Goal: Task Accomplishment & Management: Complete application form

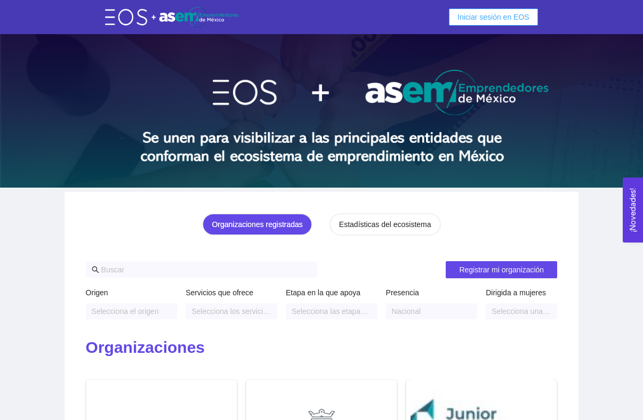
click at [460, 17] on span "Iniciar sesión en EOS" at bounding box center [493, 17] width 72 height 12
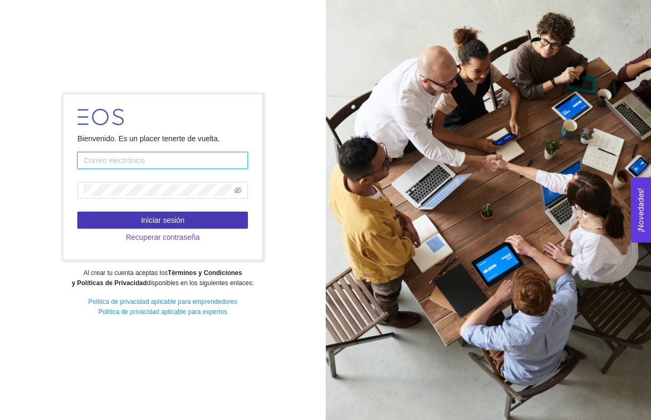
type input "Barriga"
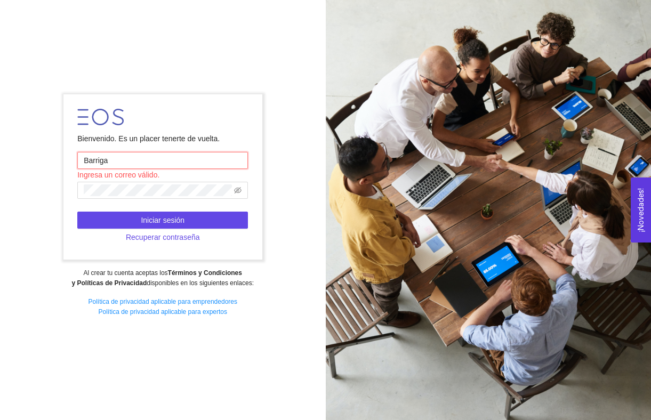
click at [147, 158] on input "Barriga" at bounding box center [162, 160] width 171 height 17
type input "[EMAIL_ADDRESS][DOMAIN_NAME]"
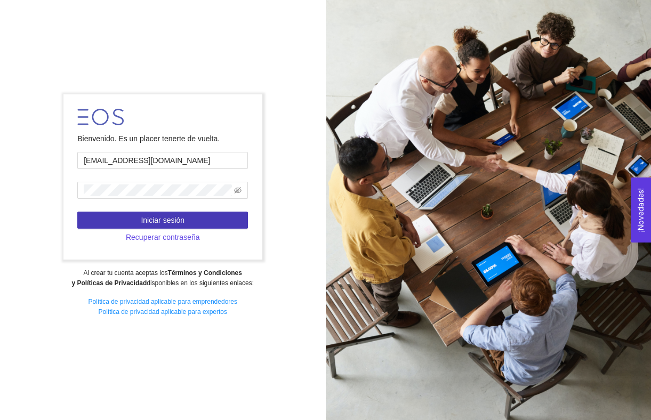
click at [173, 213] on button "Iniciar sesión" at bounding box center [162, 220] width 171 height 17
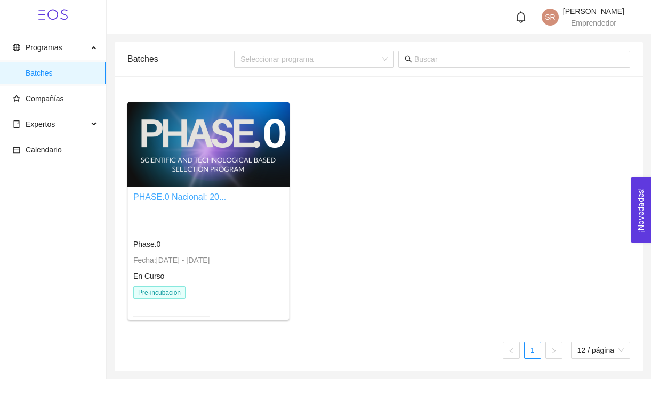
click at [226, 196] on link "PHASE.0 Nacional: 20..." at bounding box center [179, 196] width 93 height 9
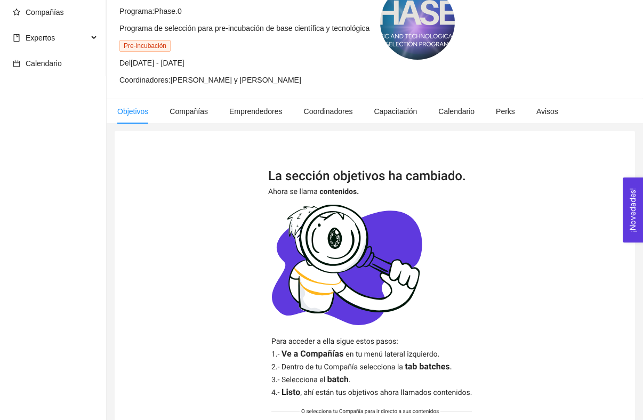
scroll to position [177, 0]
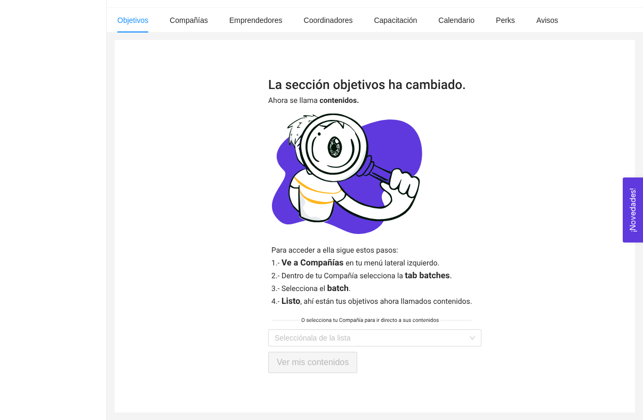
click at [282, 327] on img at bounding box center [374, 204] width 213 height 250
click at [284, 333] on input "search" at bounding box center [370, 338] width 193 height 16
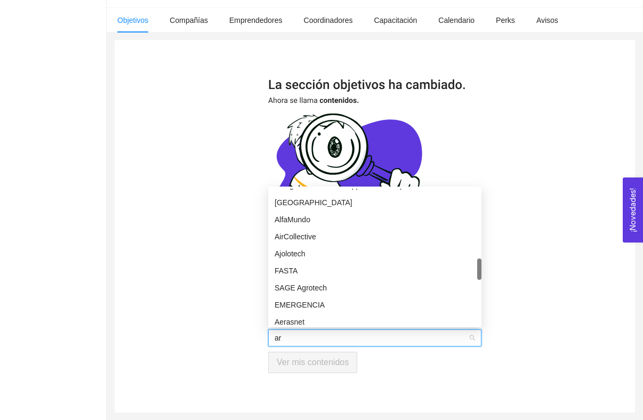
scroll to position [17, 0]
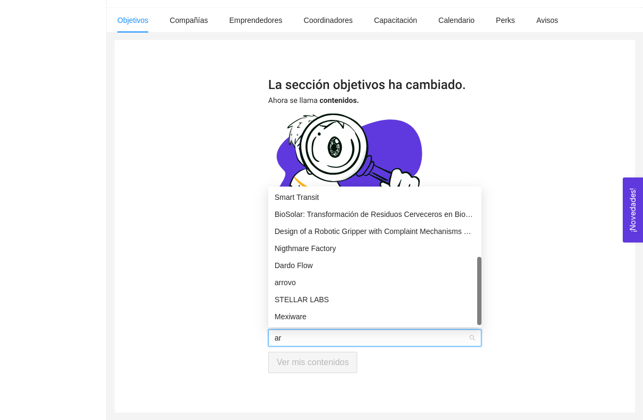
type input "arr"
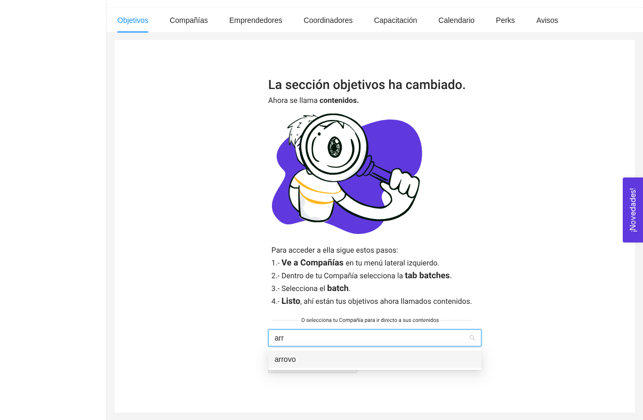
click at [312, 359] on div "arrovo" at bounding box center [374, 359] width 200 height 12
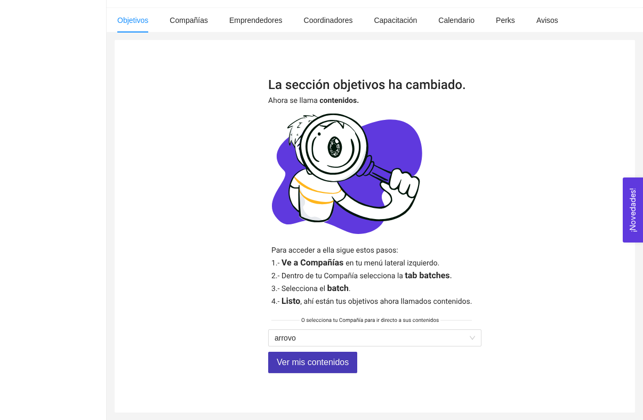
click at [314, 360] on span "Ver mis contenidos" at bounding box center [313, 361] width 72 height 13
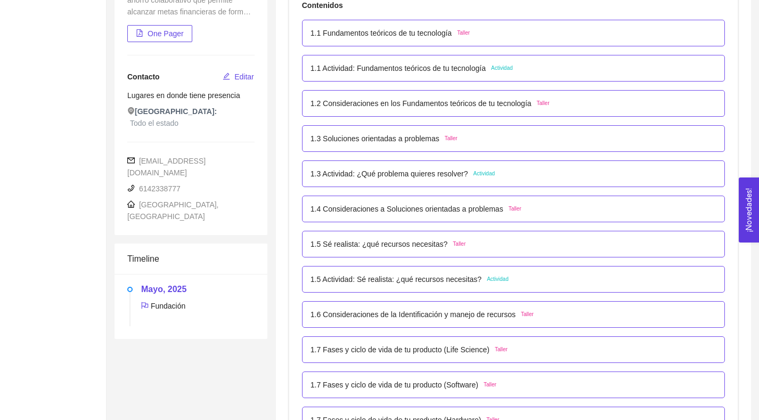
scroll to position [221, 0]
click at [386, 242] on p "1.5 Sé realista: ¿qué recursos necesitas?" at bounding box center [380, 244] width 138 height 12
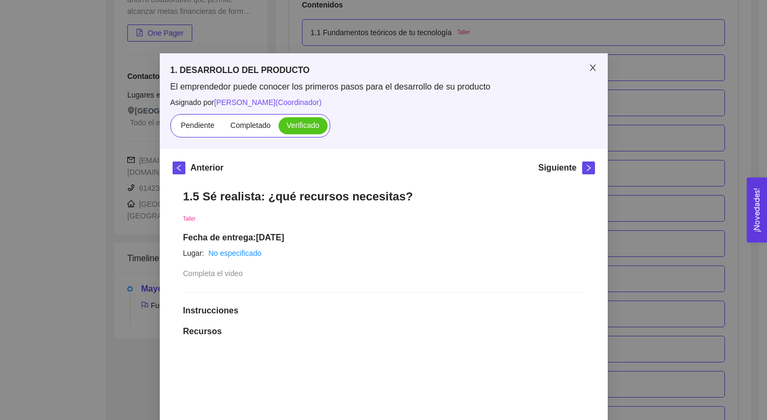
click at [591, 69] on icon "close" at bounding box center [593, 67] width 9 height 9
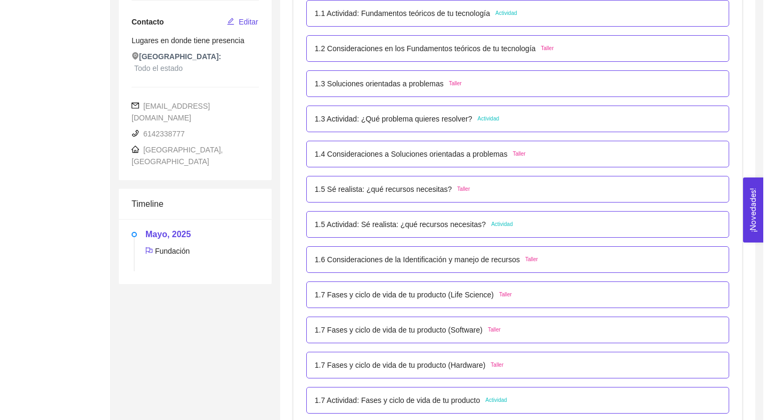
scroll to position [278, 0]
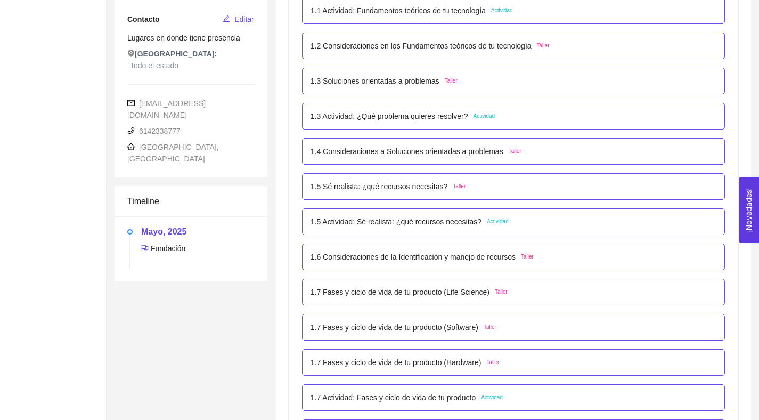
click at [468, 222] on p "1.5 Actividad: Sé realista: ¿qué recursos necesitas?" at bounding box center [396, 222] width 171 height 12
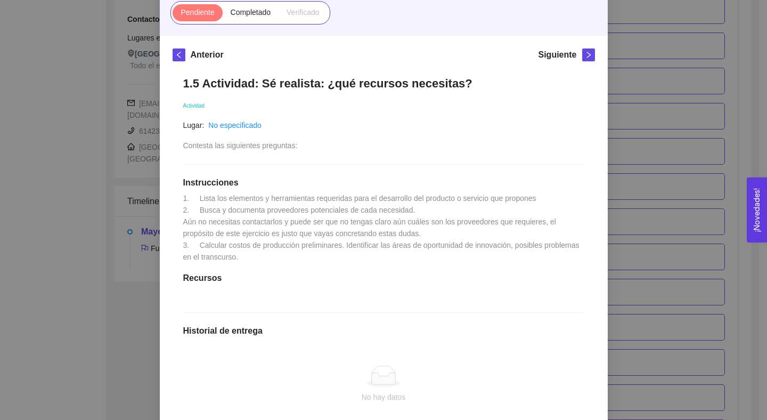
scroll to position [68, 0]
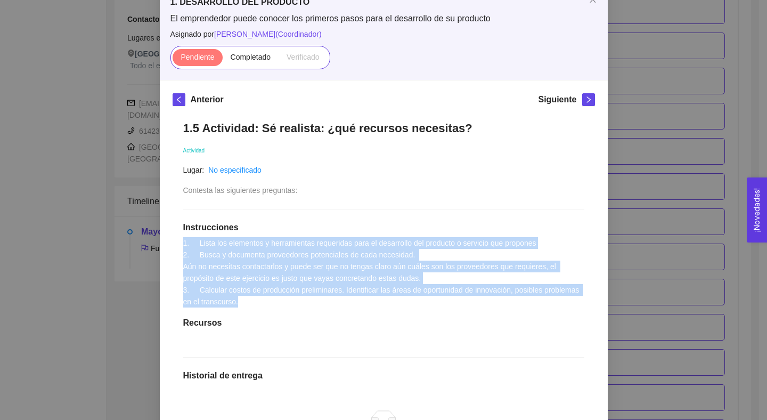
drag, startPoint x: 286, startPoint y: 298, endPoint x: 173, endPoint y: 239, distance: 127.5
click at [174, 239] on div "1.5 Actividad: Sé realista: ¿qué recursos necesitas? Actividad Lugar: No especi…" at bounding box center [384, 333] width 423 height 446
copy span "1. Lista los elementos y herramientas requeridas para el desarrollo del product…"
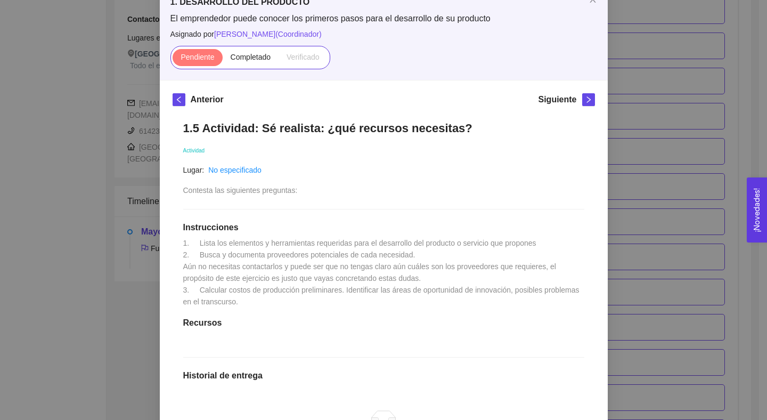
click at [642, 53] on div "1. DESARROLLO DEL PRODUCTO El emprendedor puede conocer los primeros pasos para…" at bounding box center [383, 210] width 767 height 420
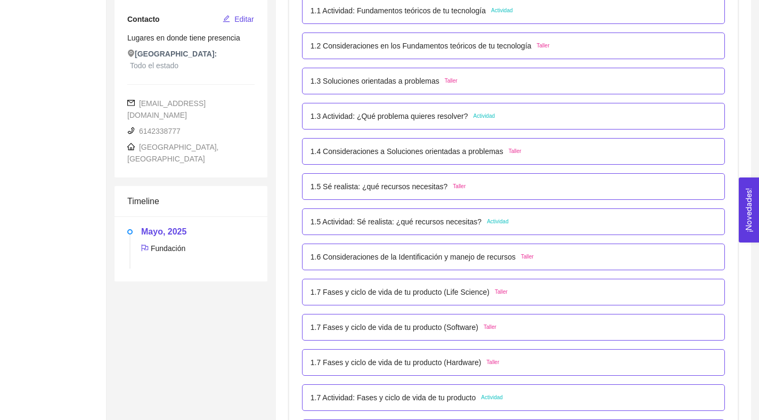
click at [452, 266] on div "1.6 Consideraciones de la Identificación y manejo de recursos Taller" at bounding box center [513, 257] width 423 height 27
click at [452, 263] on div "1.6 Consideraciones de la Identificación y manejo de recursos Taller" at bounding box center [513, 257] width 423 height 27
click at [449, 257] on p "1.6 Consideraciones de la Identificación y manejo de recursos" at bounding box center [413, 257] width 205 height 12
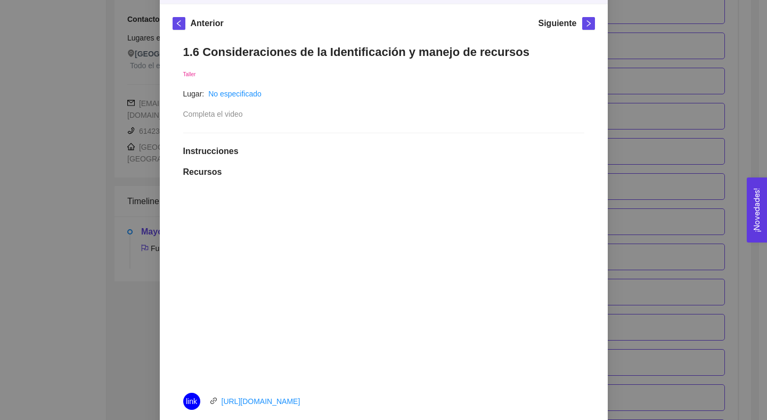
scroll to position [148, 0]
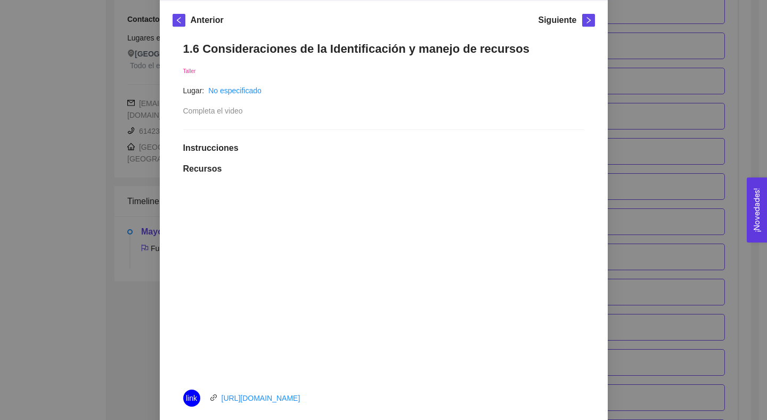
click at [563, 214] on div at bounding box center [383, 283] width 401 height 192
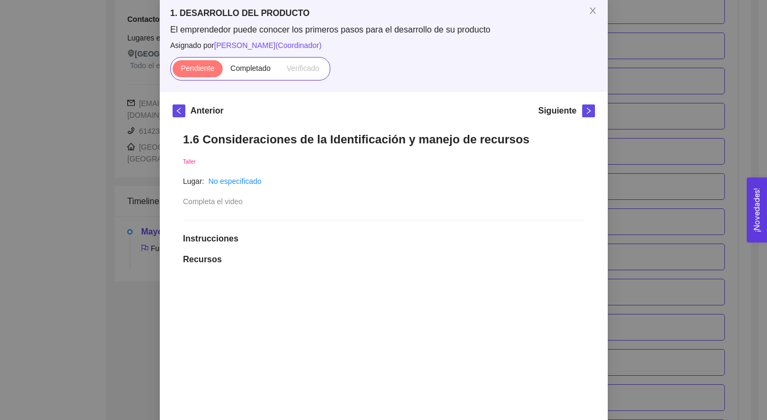
scroll to position [0, 0]
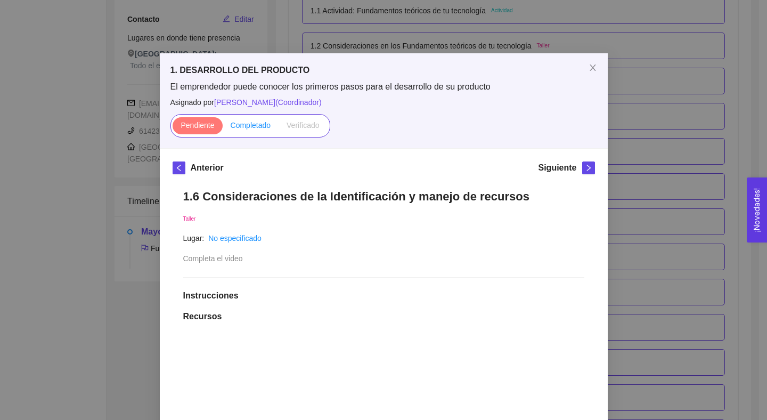
click at [252, 125] on span "Completado" at bounding box center [251, 125] width 41 height 9
click at [223, 128] on input "Completado" at bounding box center [223, 128] width 0 height 0
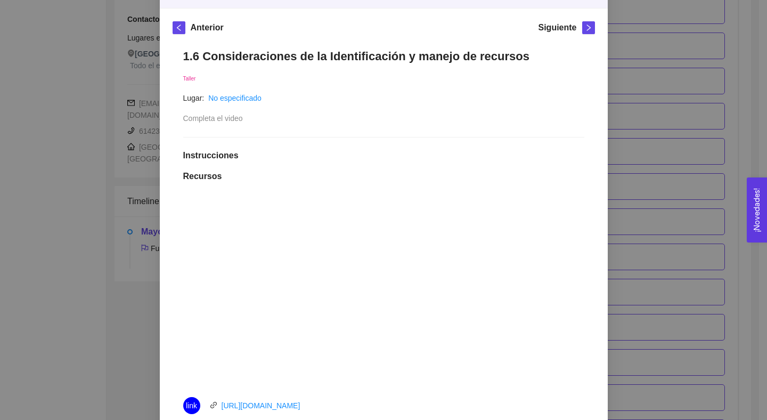
scroll to position [135, 0]
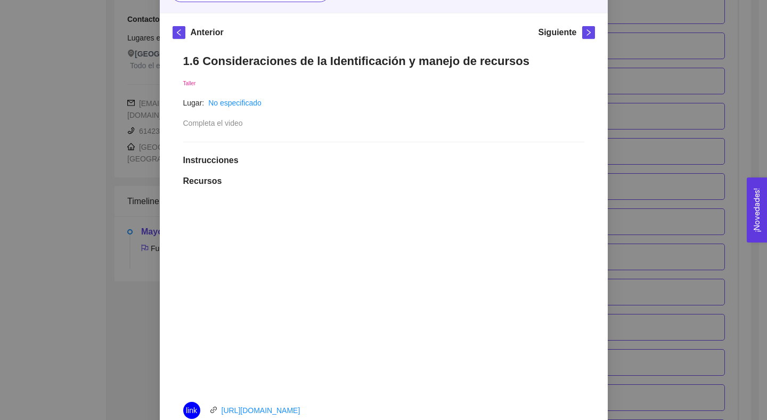
click at [279, 141] on div "1.6 Consideraciones de la Identificación y manejo de recursos Taller Lugar: No …" at bounding box center [384, 311] width 423 height 536
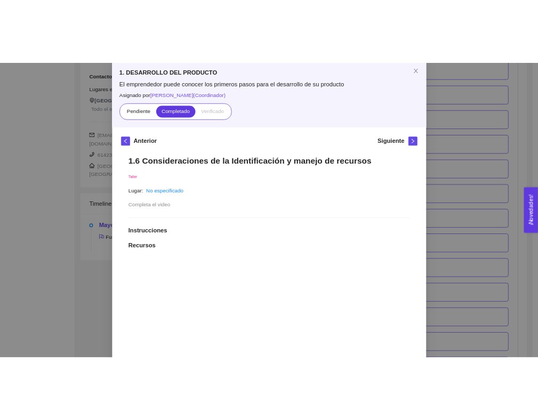
scroll to position [0, 0]
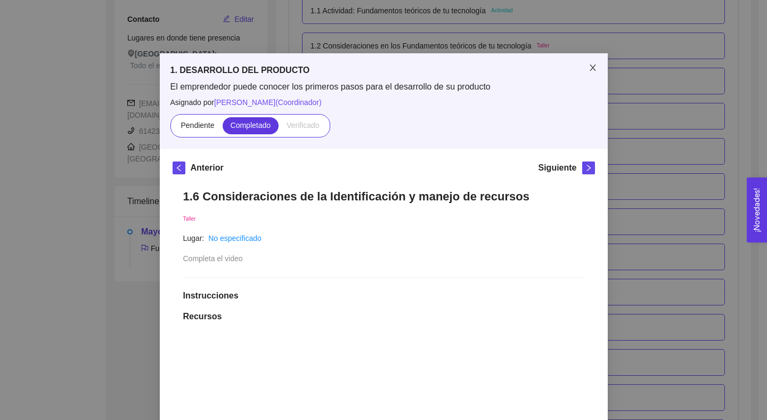
click at [594, 59] on span "Close" at bounding box center [593, 68] width 30 height 30
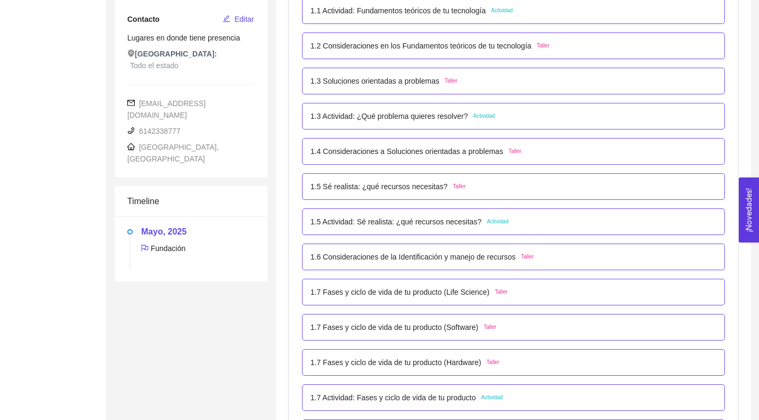
click at [451, 189] on div "1.5 Sé realista: ¿qué recursos necesitas? Taller" at bounding box center [388, 187] width 155 height 12
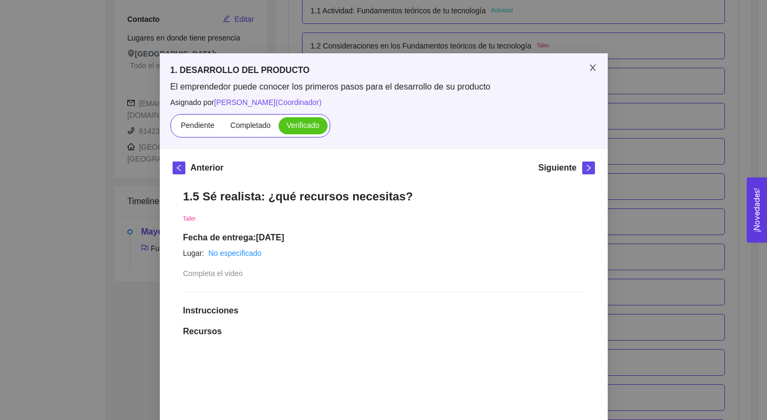
click at [592, 66] on icon "close" at bounding box center [593, 67] width 9 height 9
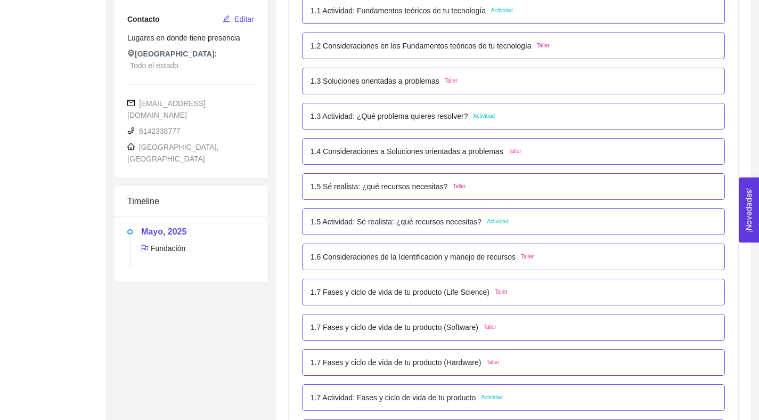
click at [509, 230] on div "1.5 Actividad: Sé realista: ¿qué recursos necesitas? Actividad" at bounding box center [513, 221] width 423 height 27
click at [505, 223] on span "Actividad" at bounding box center [498, 221] width 22 height 9
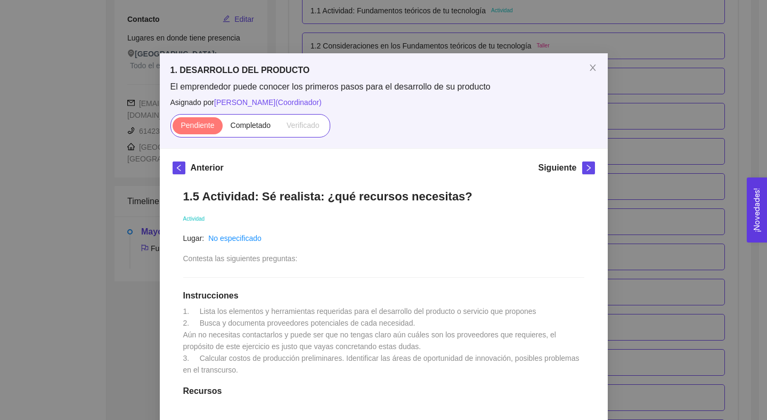
drag, startPoint x: 290, startPoint y: 378, endPoint x: 175, endPoint y: 183, distance: 226.8
click at [175, 183] on div "1.5 Actividad: Sé realista: ¿qué recursos necesitas? Actividad Lugar: No especi…" at bounding box center [384, 402] width 423 height 446
copy div "1.5 Actividad: Sé realista: ¿qué recursos necesitas? Actividad Lugar: No especi…"
click at [302, 370] on div "1.5 Actividad: Sé realista: ¿qué recursos necesitas? Actividad Lugar: No especi…" at bounding box center [384, 402] width 423 height 446
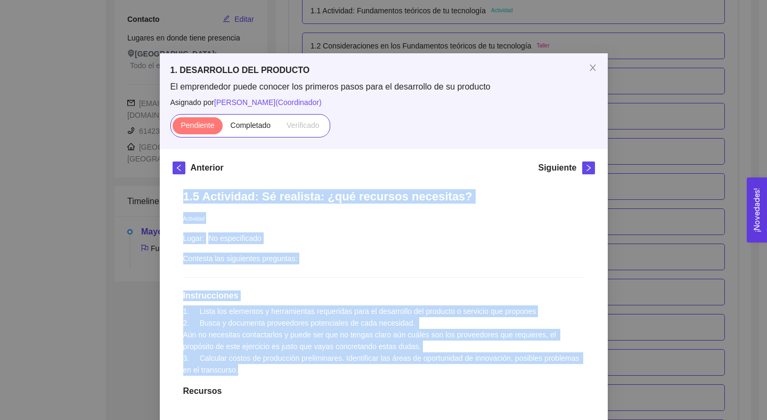
drag, startPoint x: 301, startPoint y: 375, endPoint x: 166, endPoint y: 191, distance: 228.5
click at [166, 191] on div "Anterior Siguiente 1.5 Actividad: Sé realista: ¿qué recursos necesitas? Activid…" at bounding box center [384, 393] width 448 height 489
copy div "1.5 Actividad: Sé realista: ¿qué recursos necesitas? Actividad Lugar: No especi…"
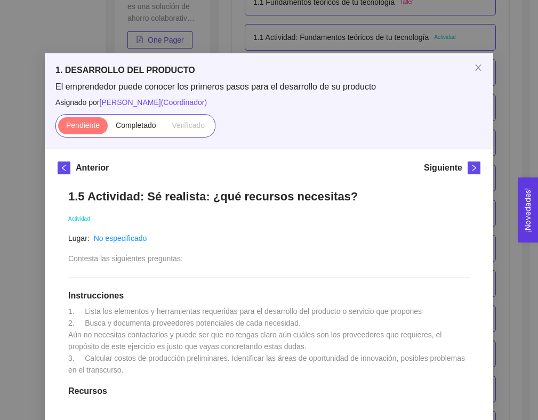
click at [146, 296] on h1 "Instrucciones" at bounding box center [268, 295] width 401 height 11
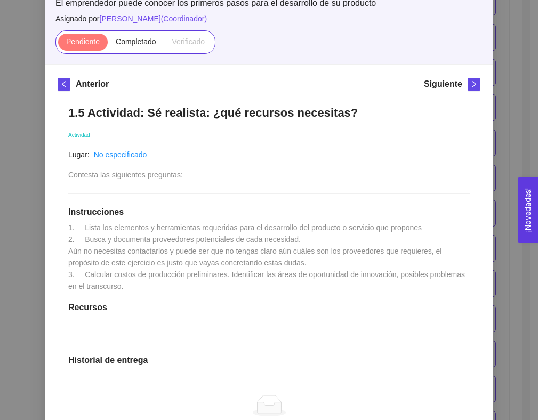
scroll to position [88, 0]
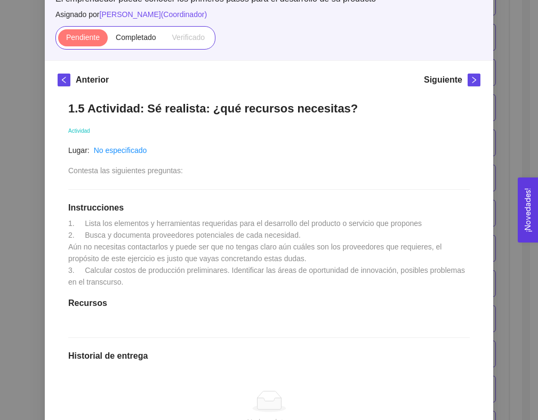
click at [141, 231] on span "1. Lista los elementos y herramientas requeridas para el desarrollo del product…" at bounding box center [267, 252] width 399 height 67
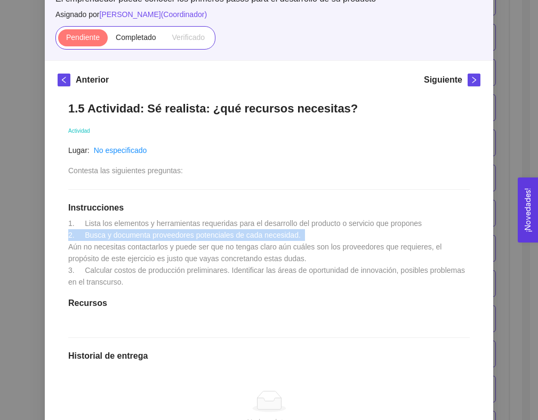
click at [141, 231] on span "1. Lista los elementos y herramientas requeridas para el desarrollo del product…" at bounding box center [267, 252] width 399 height 67
drag, startPoint x: 311, startPoint y: 235, endPoint x: 83, endPoint y: 237, distance: 228.1
click at [83, 237] on div "1.5 Actividad: Sé realista: ¿qué recursos necesitas? Actividad Lugar: No especi…" at bounding box center [269, 314] width 423 height 446
copy span "Busca y documenta proveedores potenciales de cada necesidad."
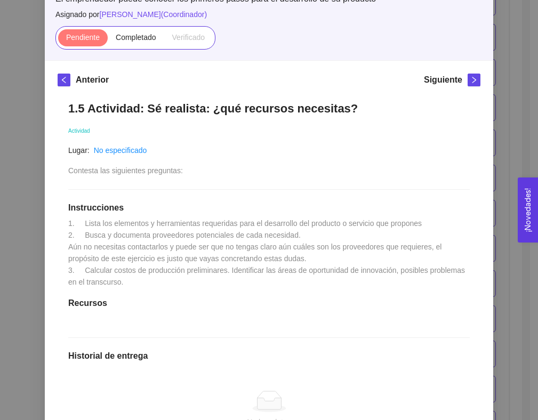
drag, startPoint x: 151, startPoint y: 257, endPoint x: 219, endPoint y: 257, distance: 68.2
click at [151, 257] on span "1. Lista los elementos y herramientas requeridas para el desarrollo del product…" at bounding box center [267, 252] width 399 height 67
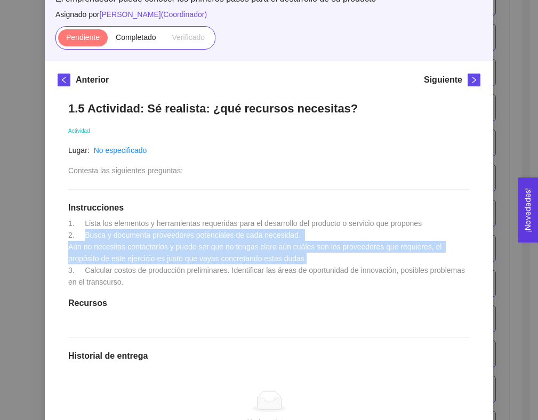
drag, startPoint x: 338, startPoint y: 257, endPoint x: 80, endPoint y: 231, distance: 259.3
click at [80, 231] on div "1.5 Actividad: Sé realista: ¿qué recursos necesitas? Actividad Lugar: No especi…" at bounding box center [269, 314] width 423 height 446
copy span "Busca y documenta proveedores potenciales de cada necesidad. Aún no necesitas c…"
drag, startPoint x: 156, startPoint y: 279, endPoint x: 78, endPoint y: 268, distance: 79.2
click at [78, 268] on div "1.5 Actividad: Sé realista: ¿qué recursos necesitas? Actividad Lugar: No especi…" at bounding box center [269, 314] width 423 height 446
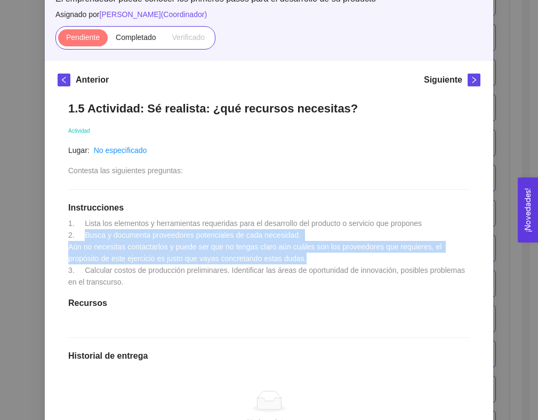
copy span "Calcular costos de producción preliminares. Identificar las áreas de oportunida…"
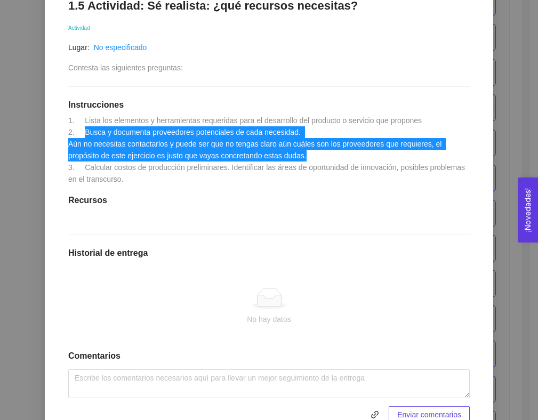
scroll to position [253, 0]
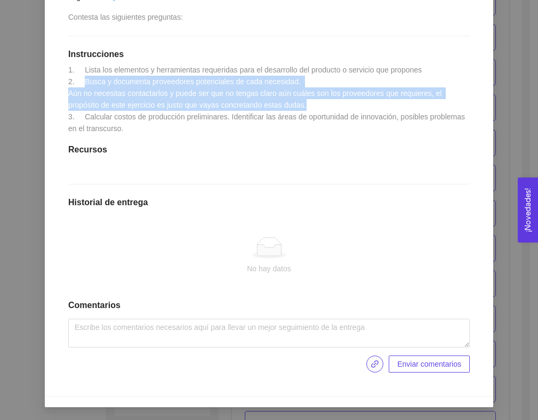
click at [373, 366] on span "link" at bounding box center [375, 364] width 16 height 9
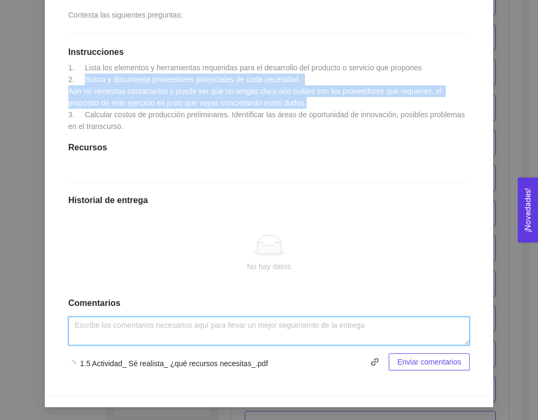
click at [367, 330] on textarea at bounding box center [268, 331] width 401 height 29
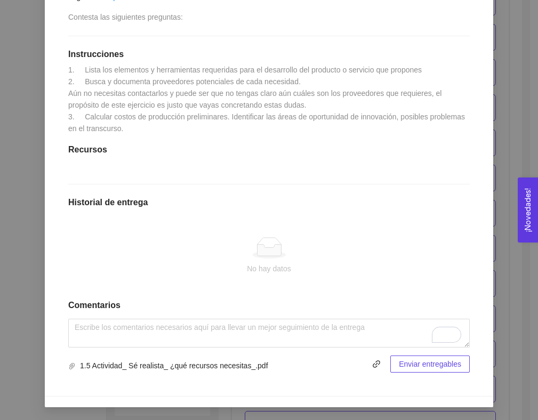
click at [392, 367] on button "Enviar entregables" at bounding box center [429, 363] width 79 height 17
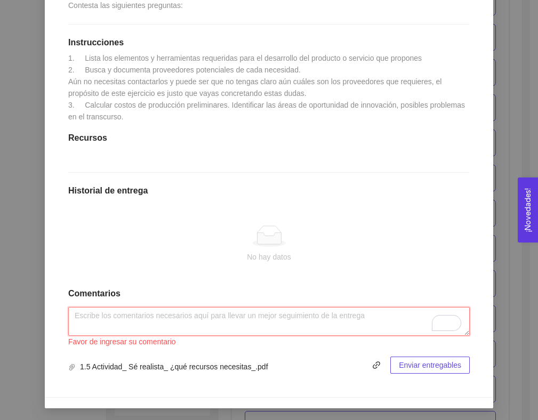
click at [319, 332] on textarea "To enrich screen reader interactions, please activate Accessibility in Grammarl…" at bounding box center [268, 321] width 401 height 29
paste textarea "1.5 Actividad: Sé realista: ¿qué recursos necesitas?"
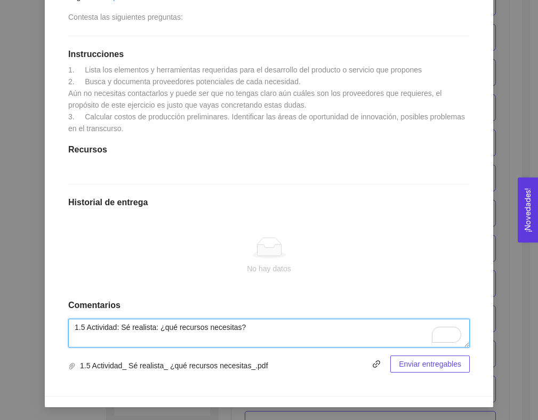
type textarea "1.5 Actividad: Sé realista: ¿qué recursos necesitas?"
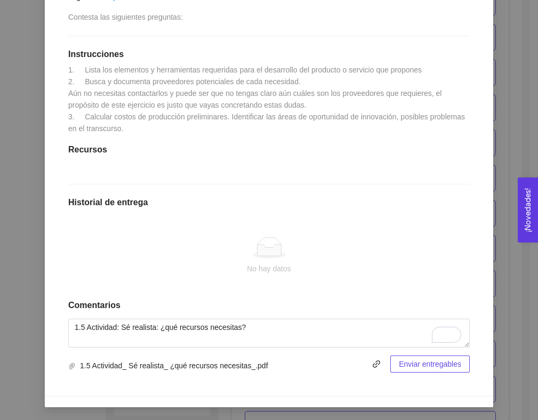
click at [395, 356] on button "Enviar entregables" at bounding box center [429, 363] width 79 height 17
click at [403, 370] on button "Enviar entregables" at bounding box center [423, 363] width 91 height 17
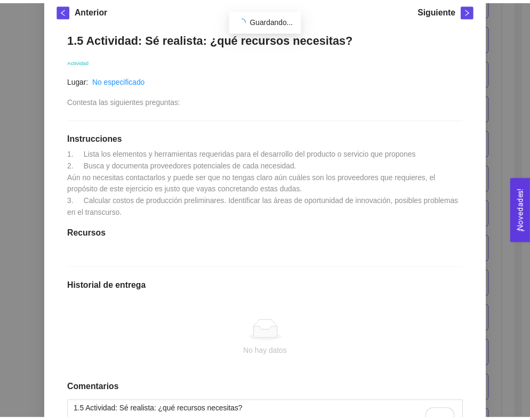
scroll to position [235, 0]
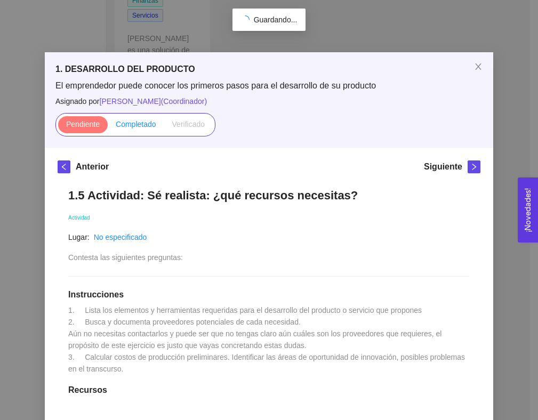
click at [134, 120] on span "Completado" at bounding box center [136, 124] width 41 height 9
click at [108, 127] on input "Completado" at bounding box center [108, 127] width 0 height 0
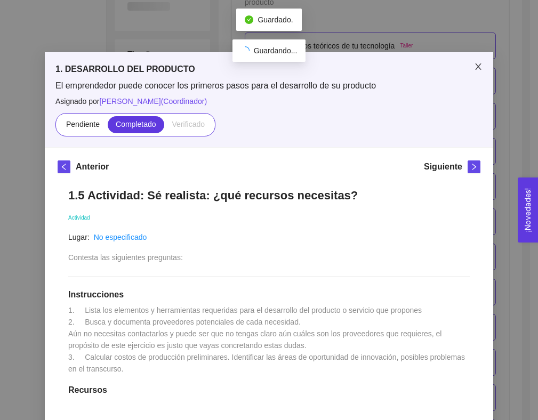
click at [466, 64] on span "Close" at bounding box center [478, 67] width 30 height 30
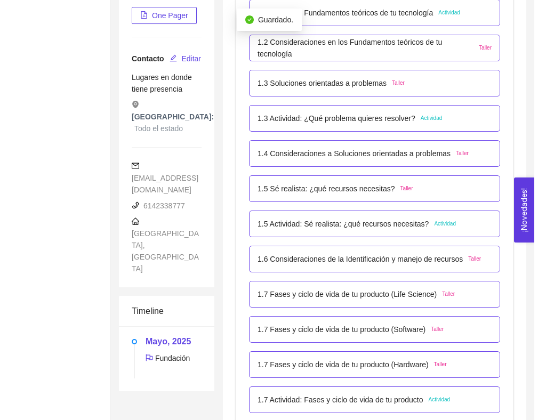
scroll to position [306, 0]
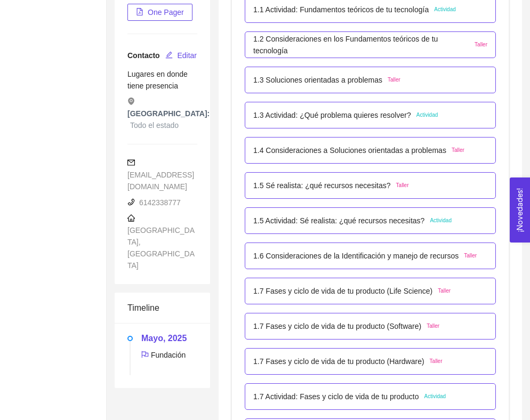
click at [376, 281] on div "1.7 Fases y ciclo de vida de tu producto (Life Science) Taller" at bounding box center [370, 291] width 251 height 27
click at [377, 285] on p "1.7 Fases y ciclo de vida de tu producto (Life Science)" at bounding box center [342, 291] width 179 height 12
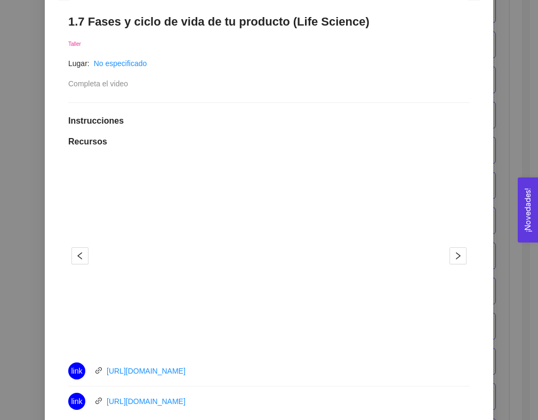
scroll to position [178, 0]
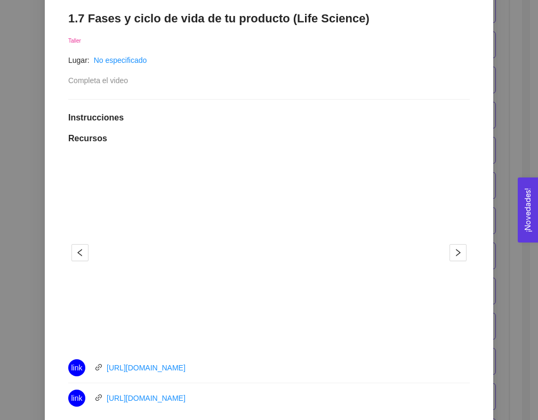
click at [185, 362] on div "[URL][DOMAIN_NAME]" at bounding box center [146, 368] width 79 height 12
click at [185, 369] on link "[URL][DOMAIN_NAME]" at bounding box center [146, 367] width 79 height 9
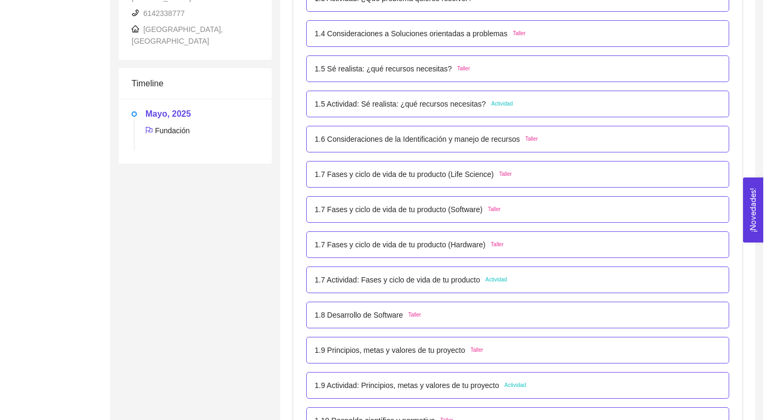
scroll to position [362, 0]
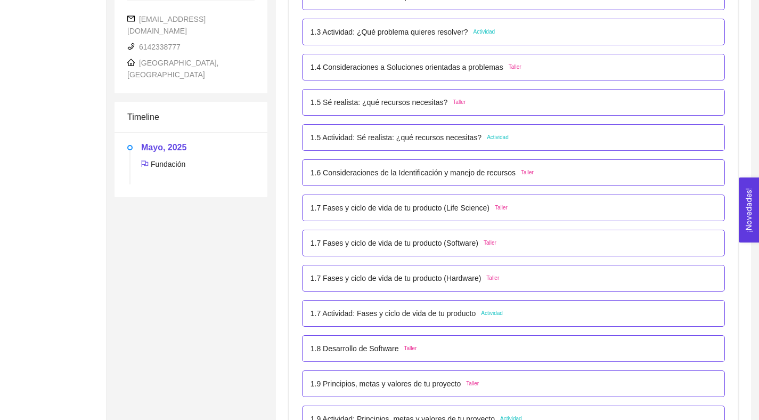
click at [378, 201] on div "1.7 Fases y ciclo de vida de tu producto (Life Science) Taller" at bounding box center [513, 208] width 423 height 27
click at [378, 209] on p "1.7 Fases y ciclo de vida de tu producto (Life Science)" at bounding box center [400, 208] width 179 height 12
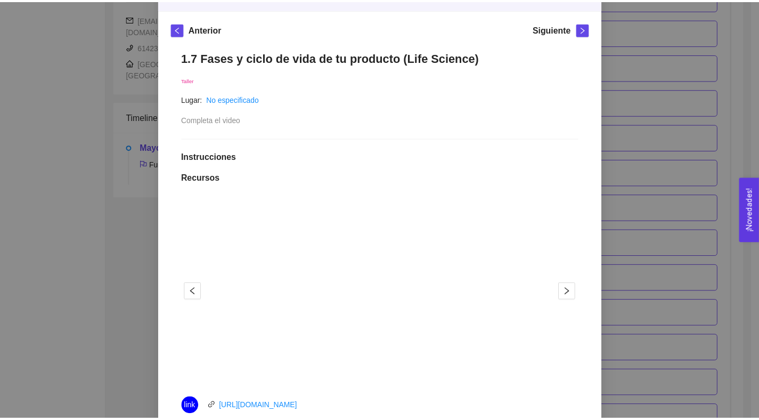
scroll to position [0, 0]
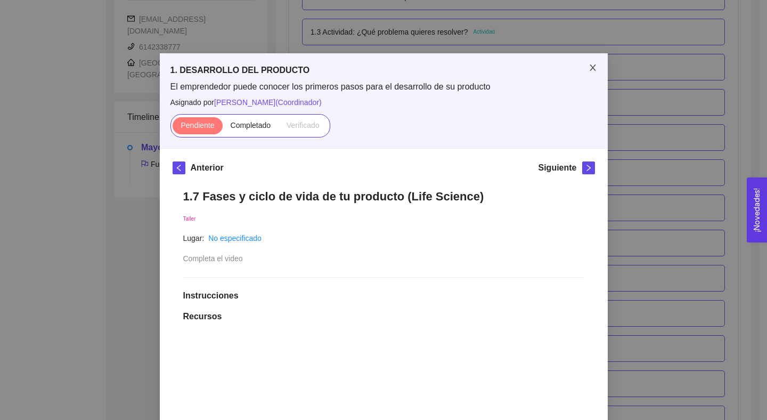
click at [590, 67] on icon "close" at bounding box center [593, 67] width 6 height 6
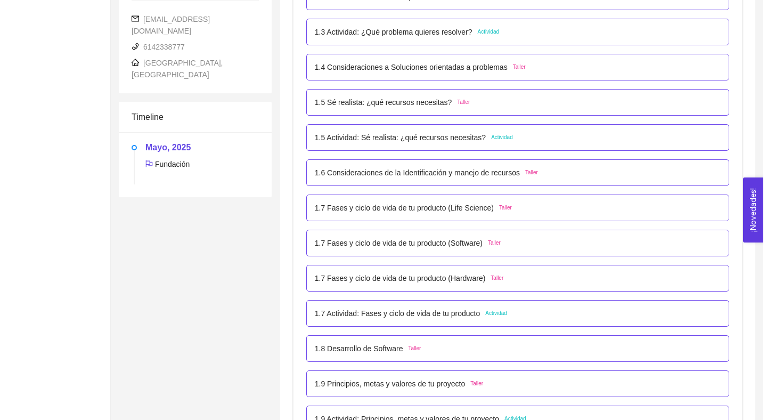
scroll to position [398, 0]
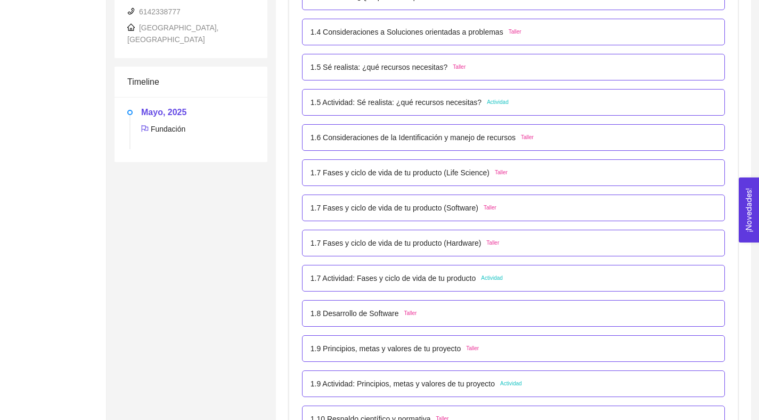
click at [449, 268] on div "1.7 Actividad: Fases y ciclo de vida de tu producto Actividad" at bounding box center [513, 278] width 423 height 27
click at [448, 278] on p "1.7 Actividad: Fases y ciclo de vida de tu producto" at bounding box center [394, 278] width 166 height 12
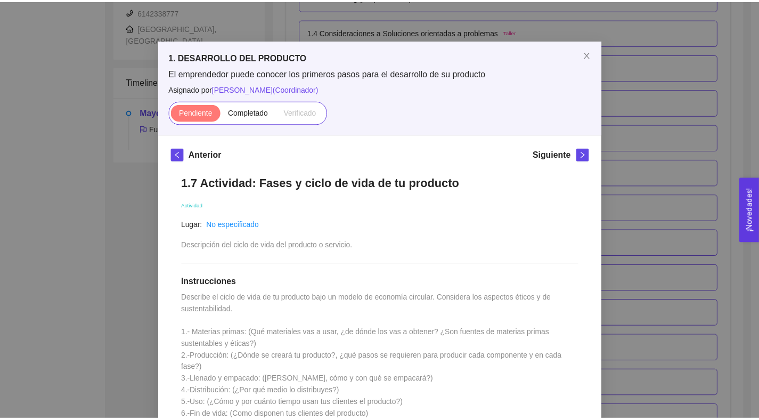
scroll to position [0, 0]
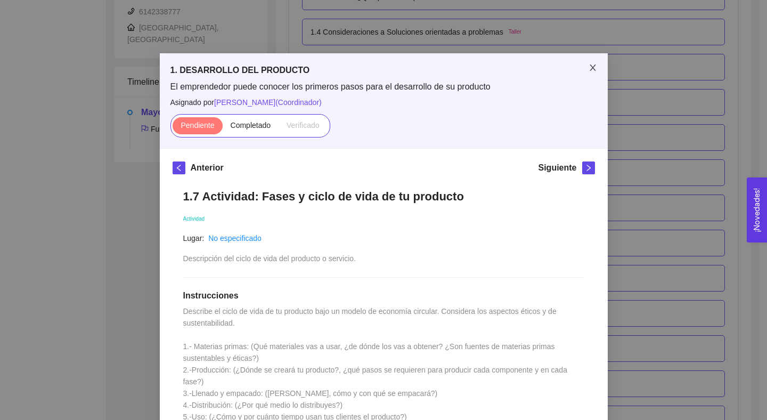
click at [590, 68] on icon "close" at bounding box center [593, 67] width 6 height 6
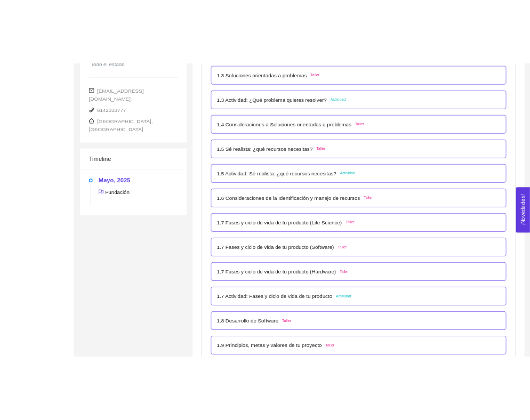
scroll to position [88, 0]
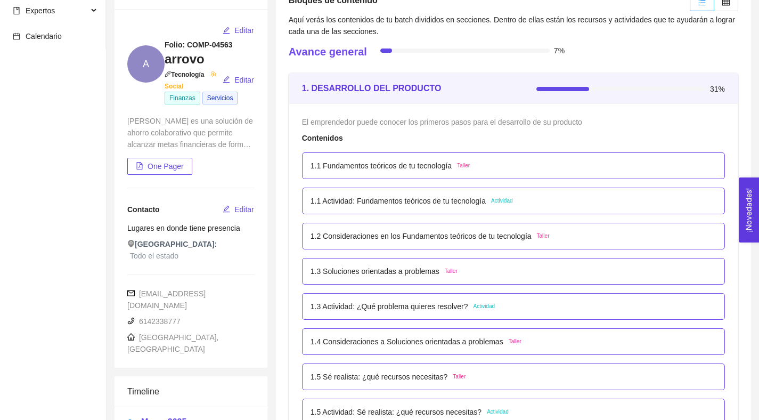
click at [207, 132] on div "[PERSON_NAME] es una solución de ahorro colaborativo que permite alcanzar metas…" at bounding box center [190, 132] width 127 height 35
click at [163, 163] on span "One Pager" at bounding box center [166, 166] width 36 height 12
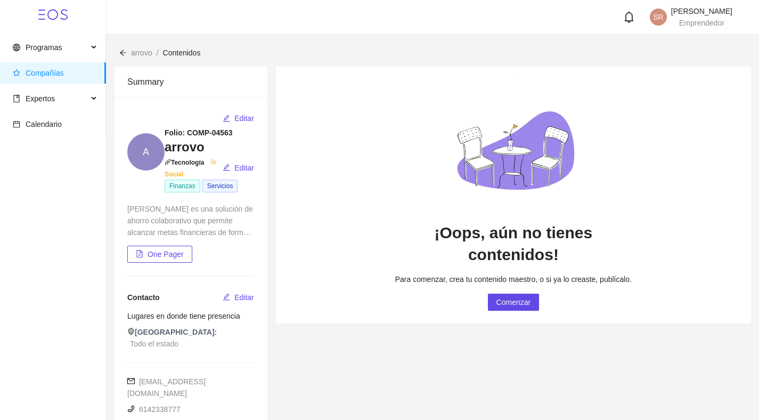
click at [198, 227] on div "[PERSON_NAME] es una solución de ahorro colaborativo que permite alcanzar metas…" at bounding box center [190, 220] width 127 height 35
click at [236, 167] on span "Editar" at bounding box center [245, 168] width 20 height 12
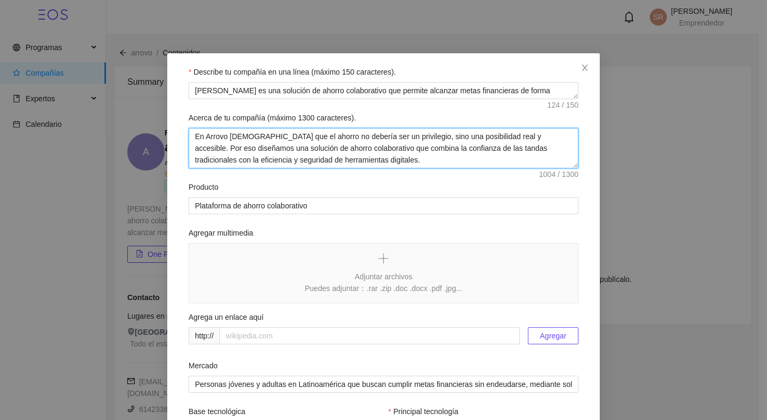
click at [289, 138] on textarea "En Arrovo creemos que el ahorro no debería ser un privilegio, sino una posibili…" at bounding box center [384, 148] width 390 height 41
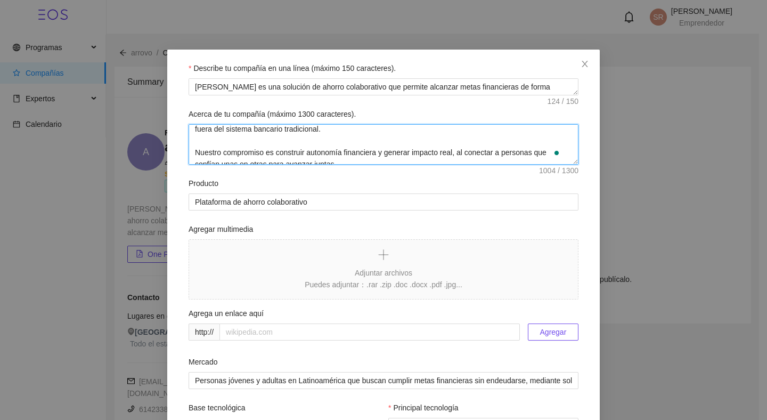
scroll to position [124, 0]
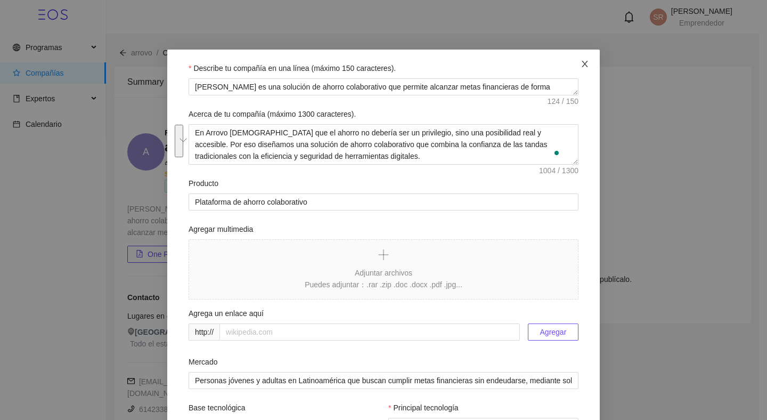
click at [579, 54] on span "Close" at bounding box center [585, 65] width 30 height 30
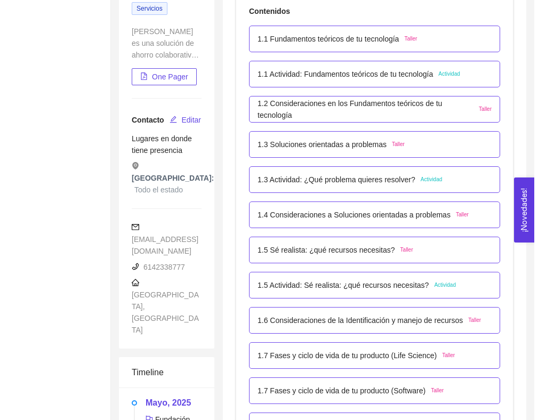
scroll to position [388, 0]
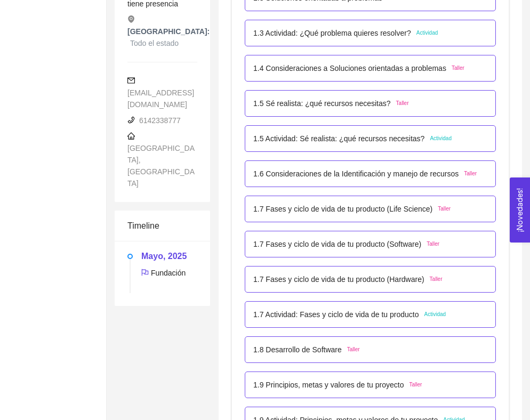
click at [289, 197] on div "1.7 Fases y ciclo de vida de tu producto (Life Science) Taller" at bounding box center [370, 209] width 251 height 27
click at [290, 203] on p "1.7 Fases y ciclo de vida de tu producto (Life Science)" at bounding box center [342, 209] width 179 height 12
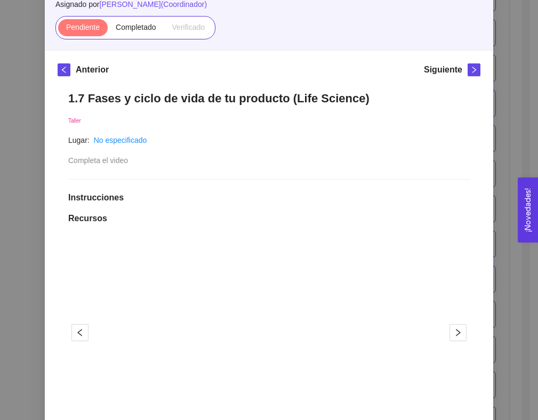
scroll to position [420, 0]
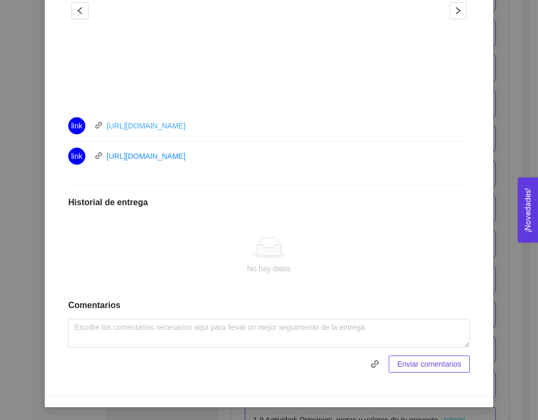
click at [148, 126] on link "[URL][DOMAIN_NAME]" at bounding box center [146, 126] width 79 height 9
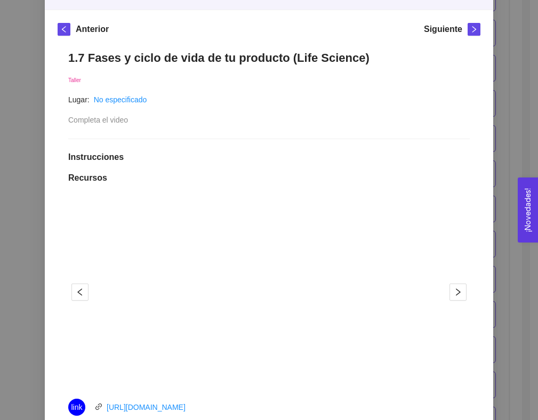
scroll to position [95, 0]
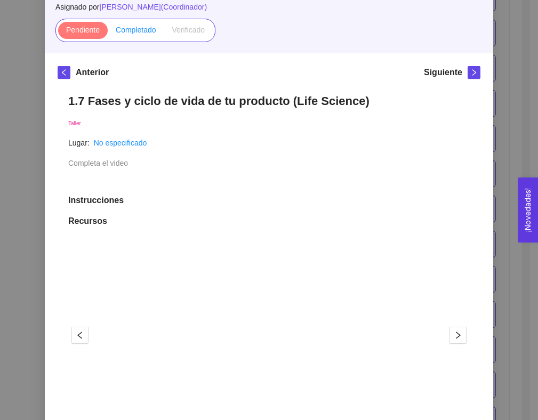
click at [129, 36] on label "Completado" at bounding box center [136, 30] width 56 height 17
click at [108, 33] on input "Completado" at bounding box center [108, 33] width 0 height 0
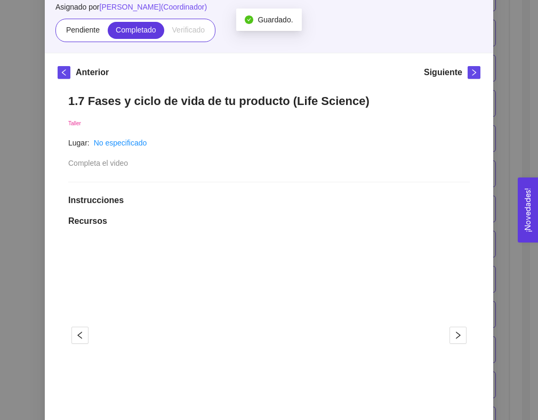
click at [507, 76] on div "1. DESARROLLO DEL PRODUCTO El emprendedor puede conocer los primeros pasos para…" at bounding box center [269, 210] width 538 height 420
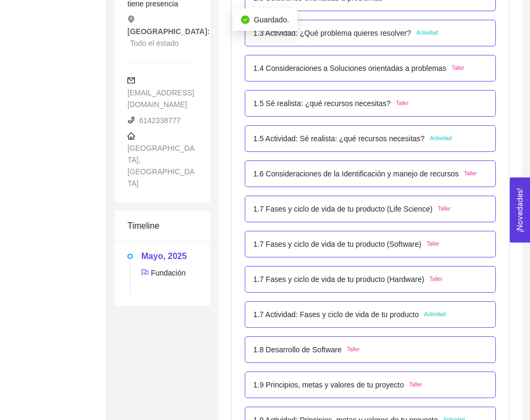
click at [315, 245] on p "1.7 Fases y ciclo de vida de tu producto (Software)" at bounding box center [337, 244] width 168 height 12
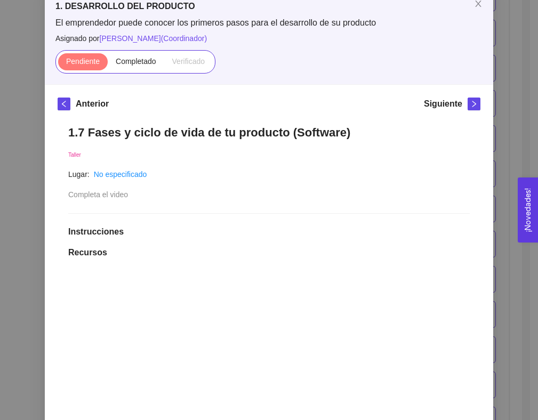
scroll to position [61, 0]
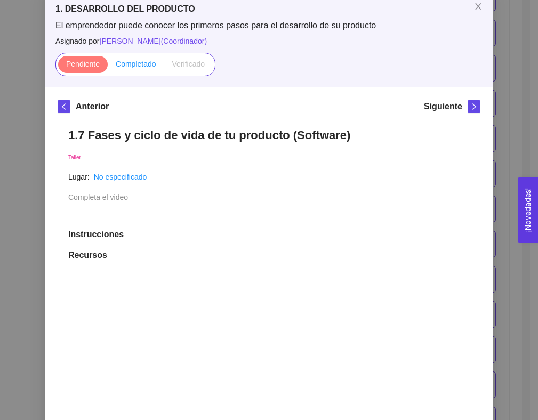
click at [142, 66] on span "Completado" at bounding box center [136, 64] width 41 height 9
click at [108, 67] on input "Completado" at bounding box center [108, 67] width 0 height 0
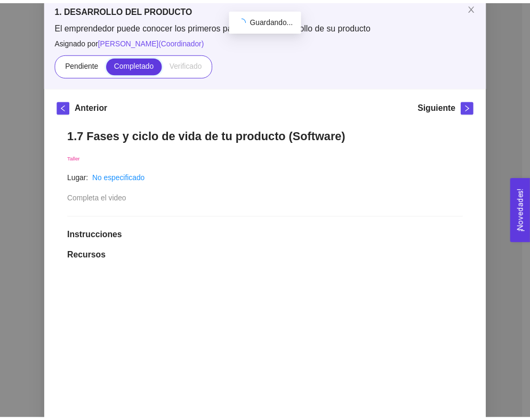
scroll to position [388, 0]
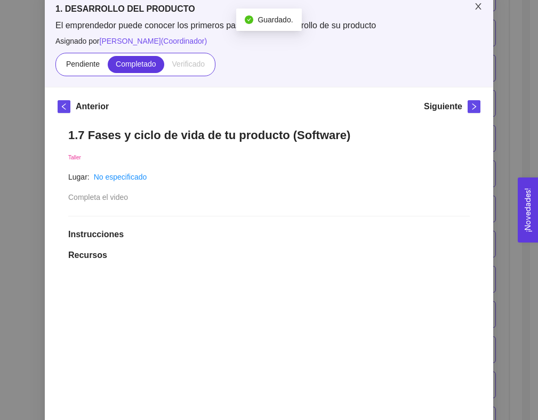
click at [474, 4] on icon "close" at bounding box center [478, 6] width 9 height 9
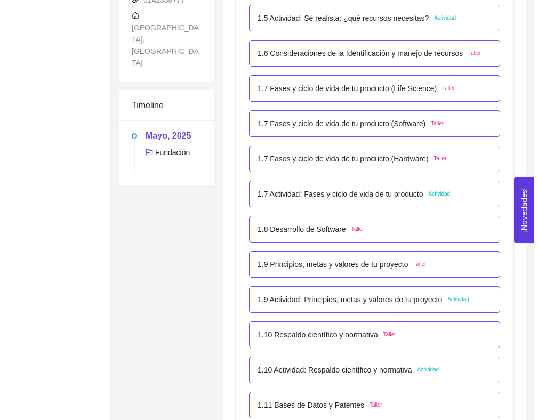
scroll to position [518, 0]
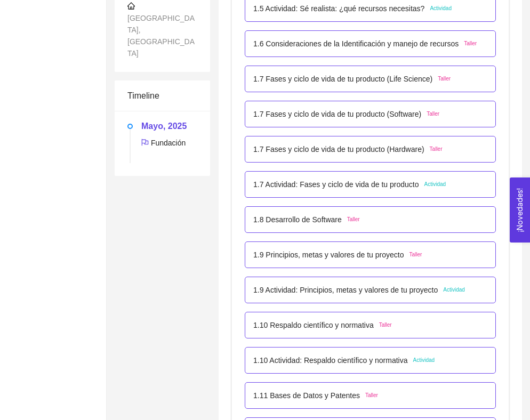
click at [377, 143] on p "1.7 Fases y ciclo de vida de tu producto (Hardware)" at bounding box center [338, 149] width 171 height 12
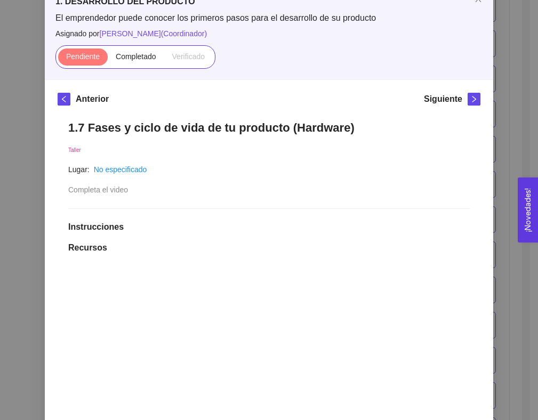
scroll to position [52, 0]
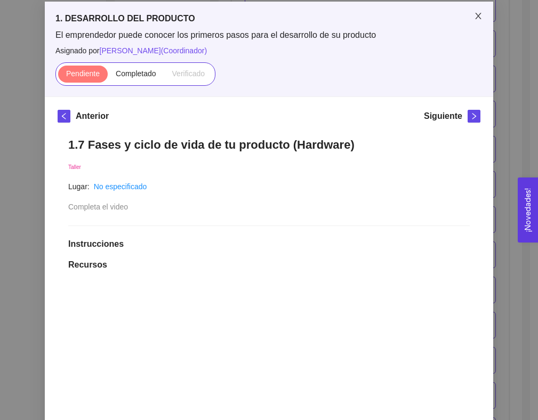
click at [474, 13] on icon "close" at bounding box center [478, 16] width 9 height 9
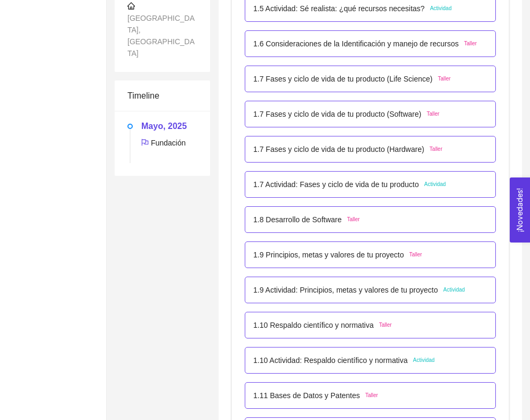
click at [376, 171] on div "1.7 Actividad: Fases y ciclo de vida de tu producto Actividad" at bounding box center [370, 184] width 251 height 27
click at [378, 179] on p "1.7 Actividad: Fases y ciclo de vida de tu producto" at bounding box center [336, 185] width 166 height 12
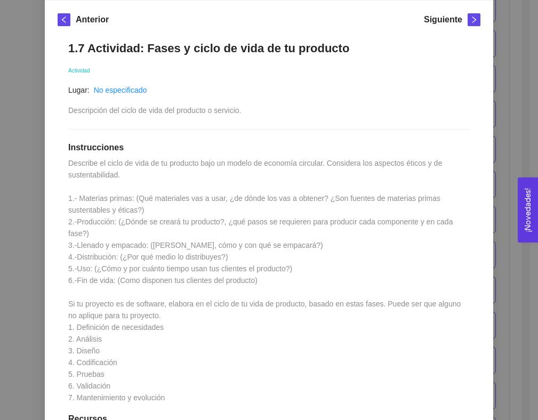
scroll to position [193, 0]
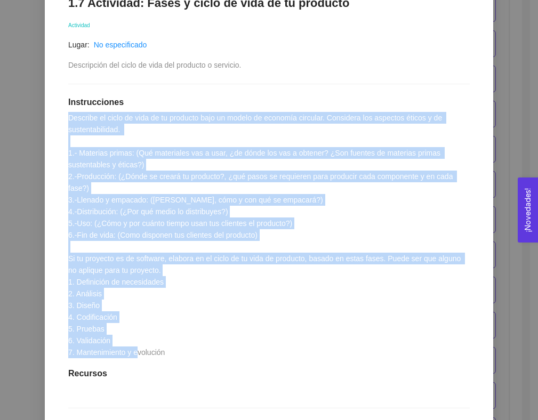
drag, startPoint x: 174, startPoint y: 351, endPoint x: 60, endPoint y: 117, distance: 259.8
click at [60, 117] on div "1.7 Actividad: Fases y ciclo de vida de tu producto Actividad Lugar: No especif…" at bounding box center [269, 296] width 423 height 622
copy span "Describe el ciclo de vida de tu producto bajo un modelo de economía circular. C…"
